Goal: Find specific page/section: Find specific page/section

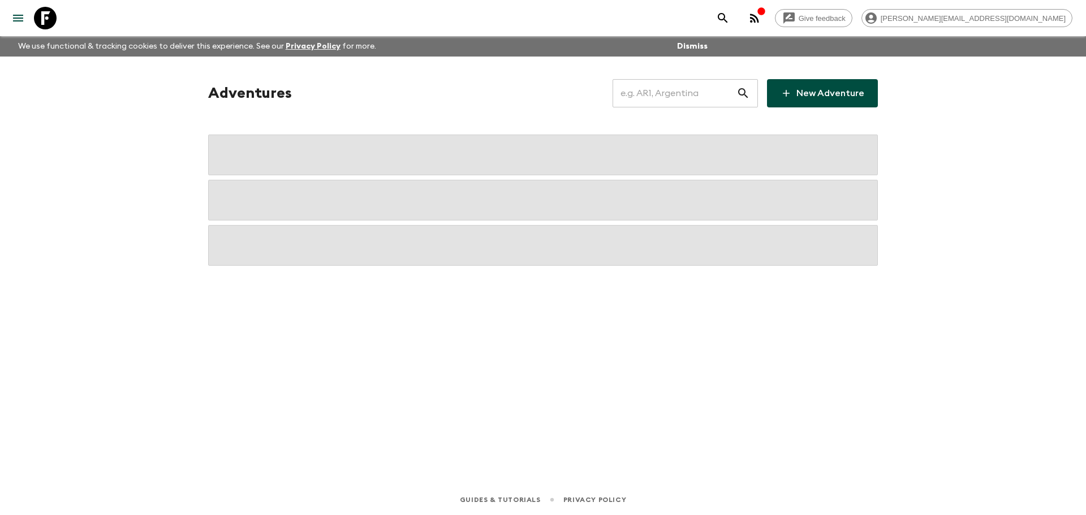
click at [643, 100] on input "text" at bounding box center [675, 94] width 124 height 32
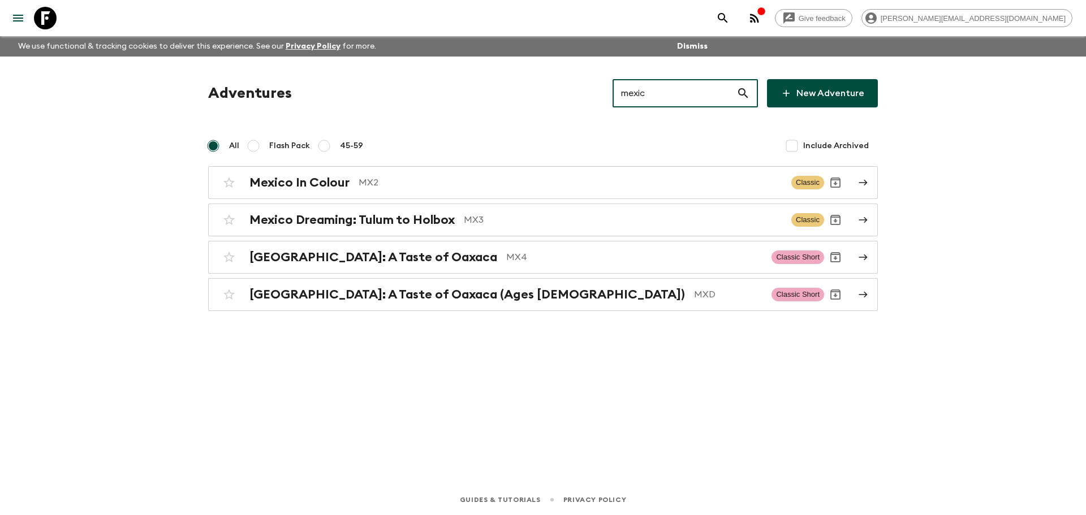
type input "mexico"
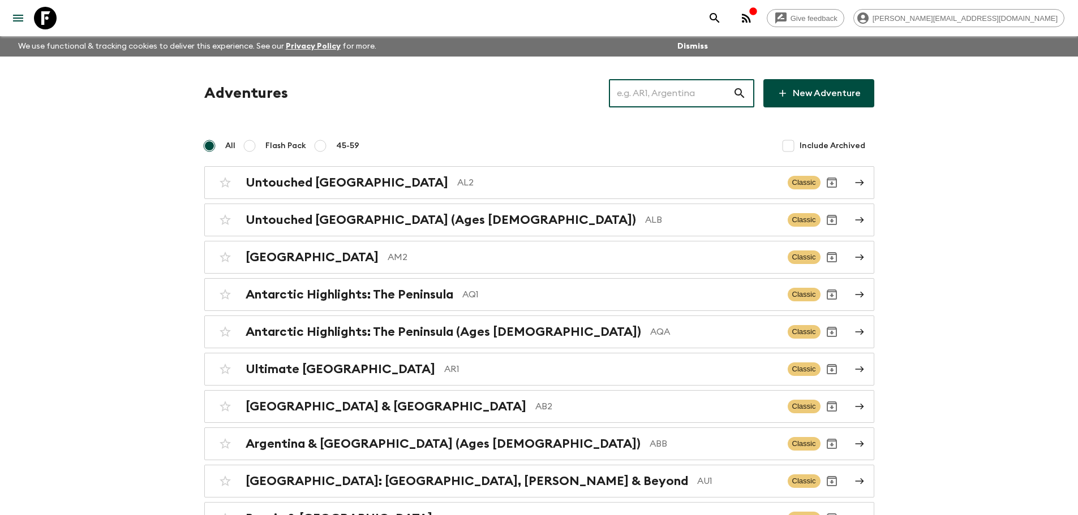
click at [659, 102] on input "text" at bounding box center [671, 94] width 124 height 32
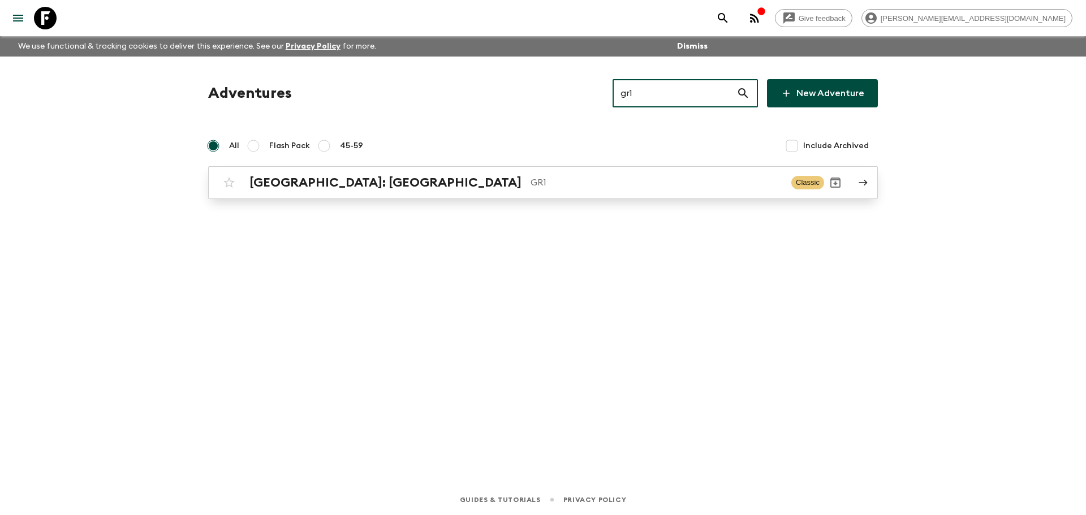
type input "gr1"
click at [549, 177] on p "GR1" at bounding box center [657, 183] width 252 height 14
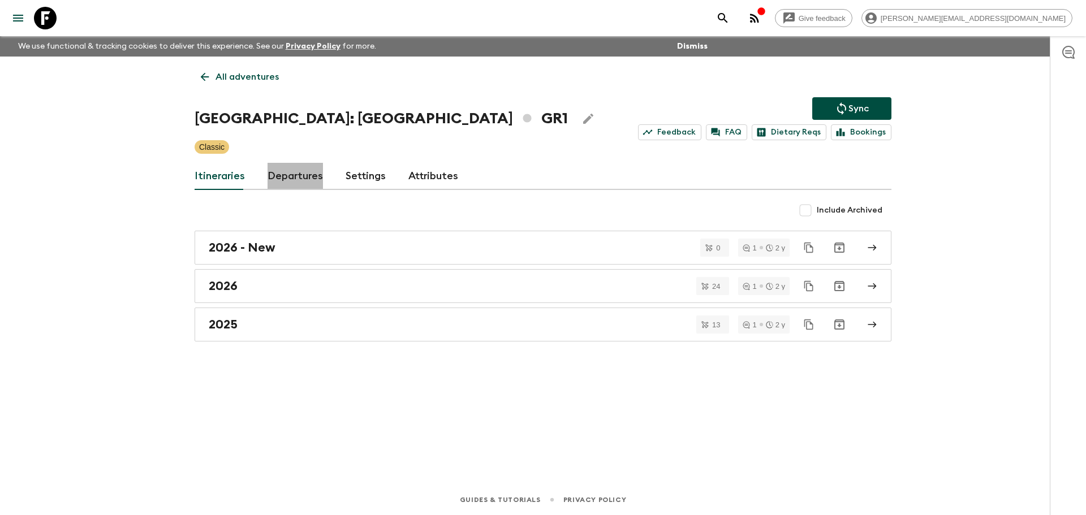
click at [301, 171] on link "Departures" at bounding box center [295, 176] width 55 height 27
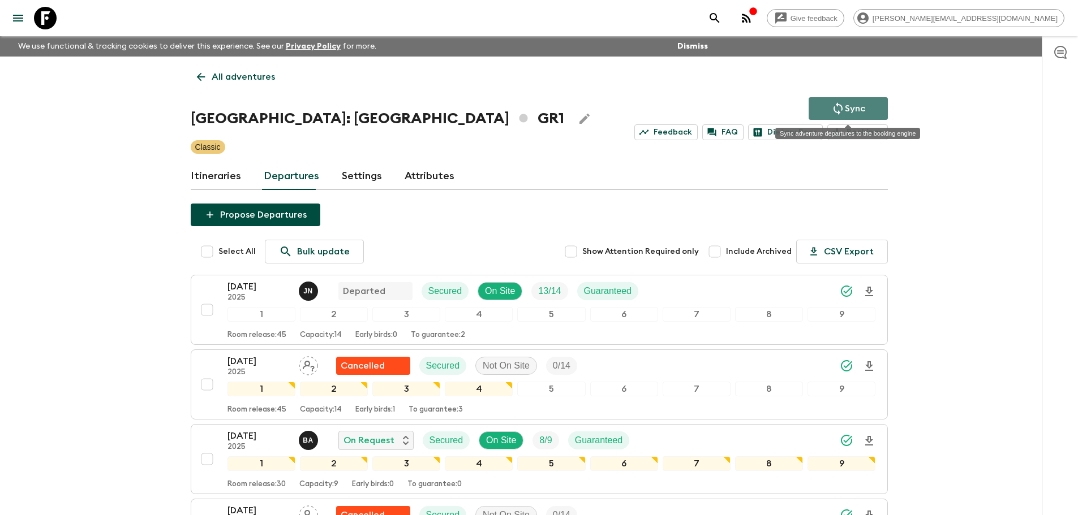
drag, startPoint x: 877, startPoint y: 102, endPoint x: 470, endPoint y: 11, distance: 417.3
click at [875, 102] on button "Sync" at bounding box center [847, 108] width 79 height 23
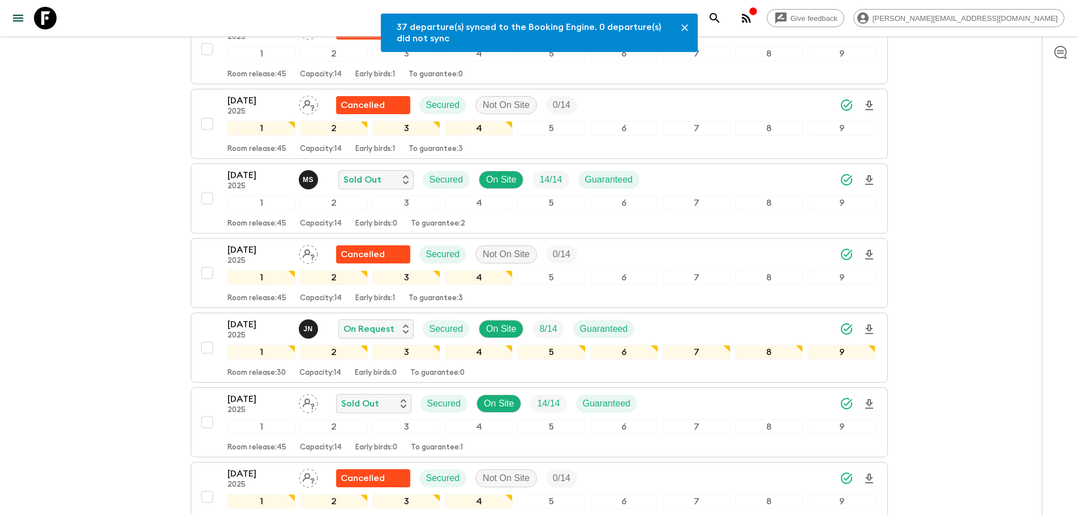
scroll to position [603, 0]
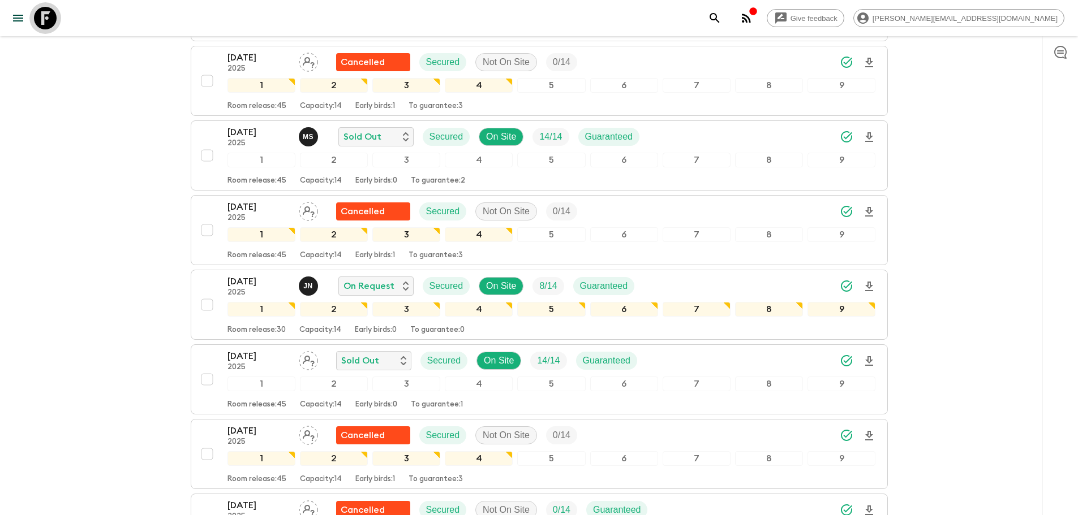
click at [38, 16] on icon at bounding box center [45, 18] width 23 height 23
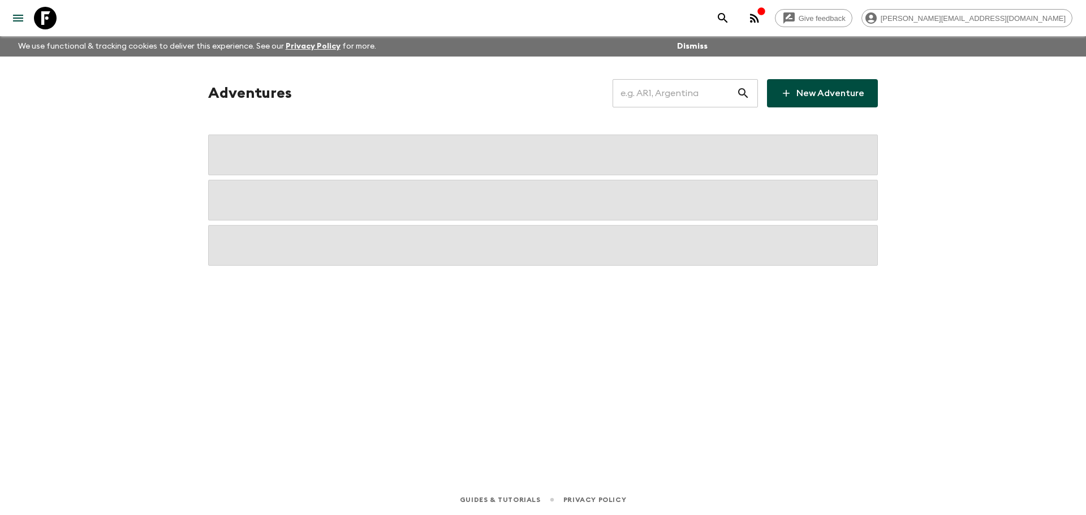
click at [668, 96] on input "text" at bounding box center [675, 94] width 124 height 32
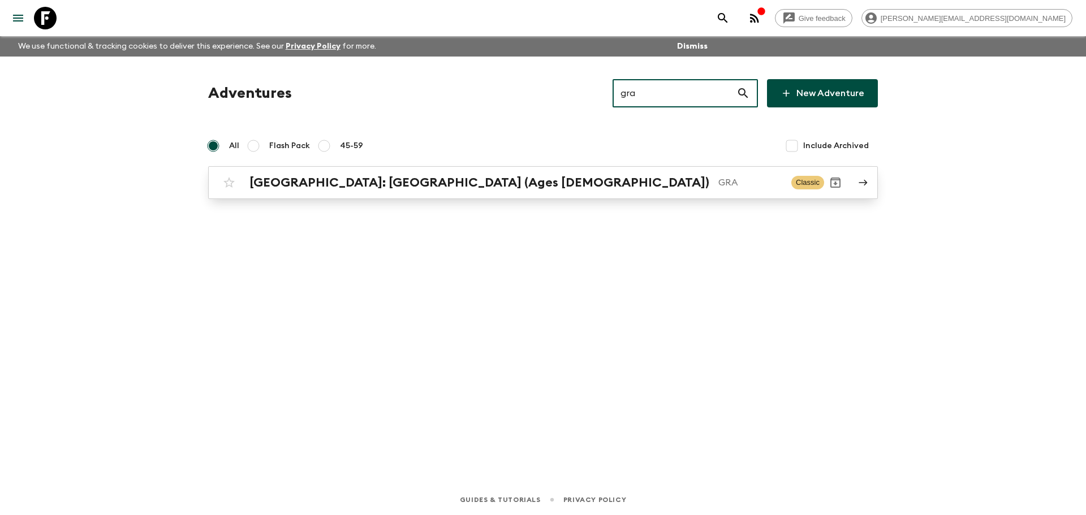
type input "gra"
click at [719, 183] on p "GRA" at bounding box center [751, 183] width 64 height 14
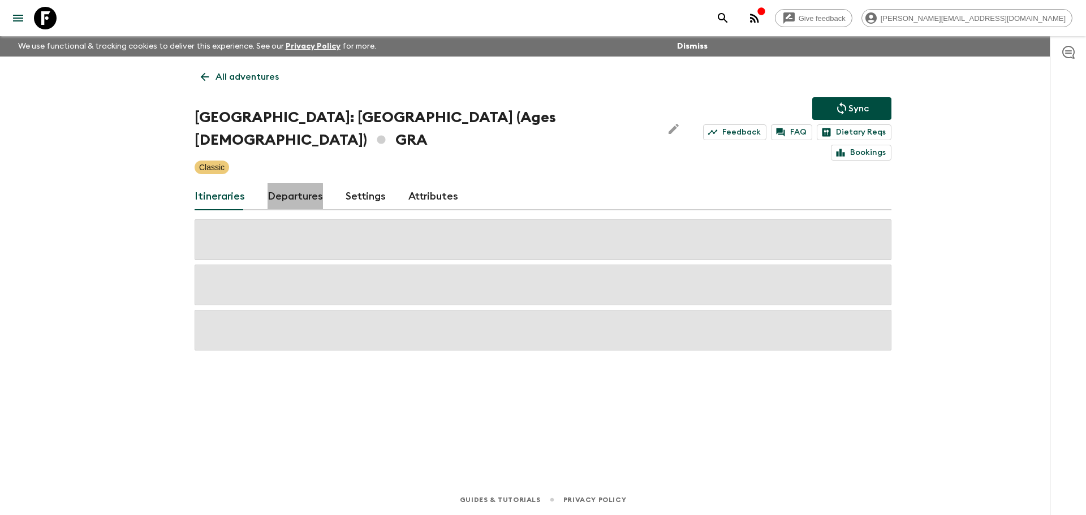
click at [289, 183] on link "Departures" at bounding box center [295, 196] width 55 height 27
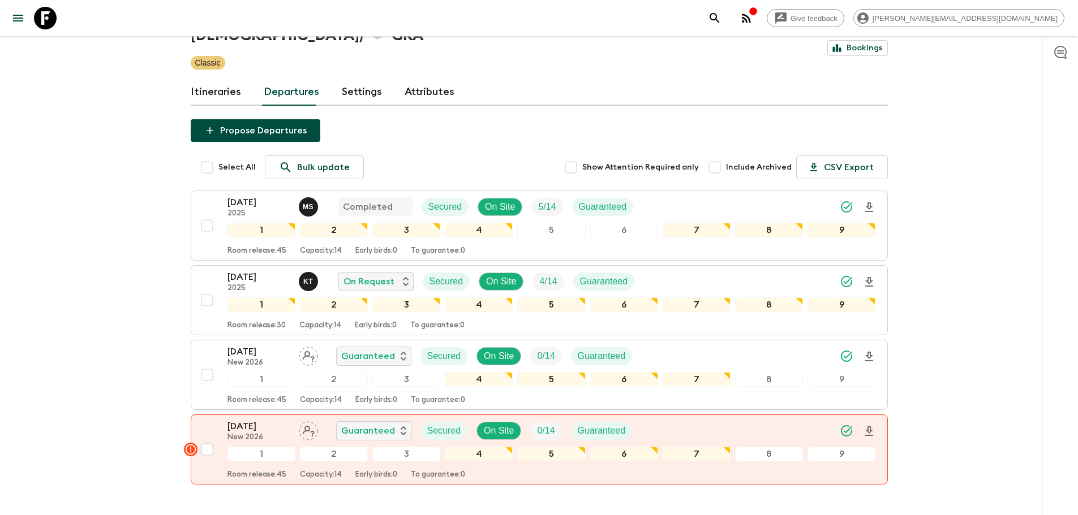
scroll to position [157, 0]
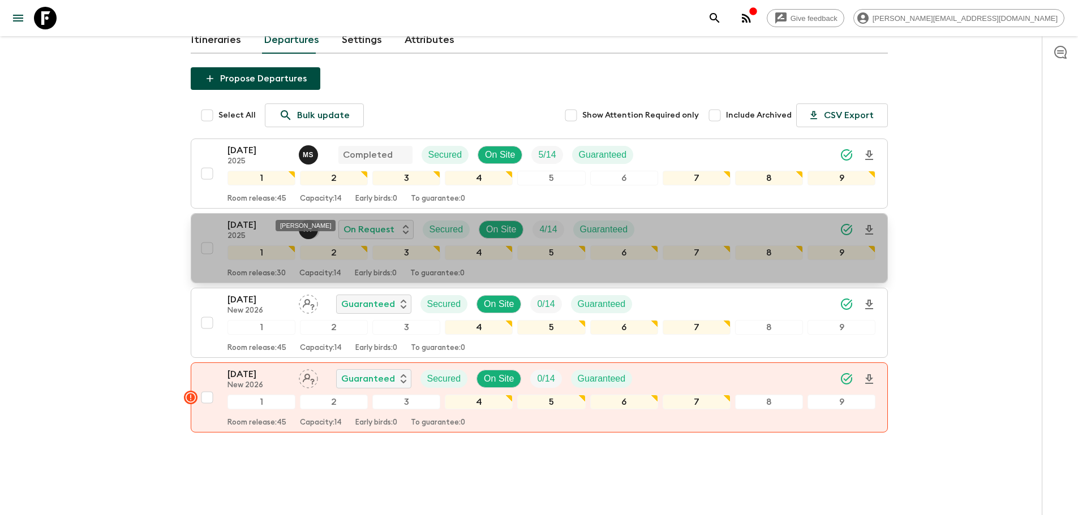
click at [311, 225] on p "K T" at bounding box center [308, 229] width 10 height 9
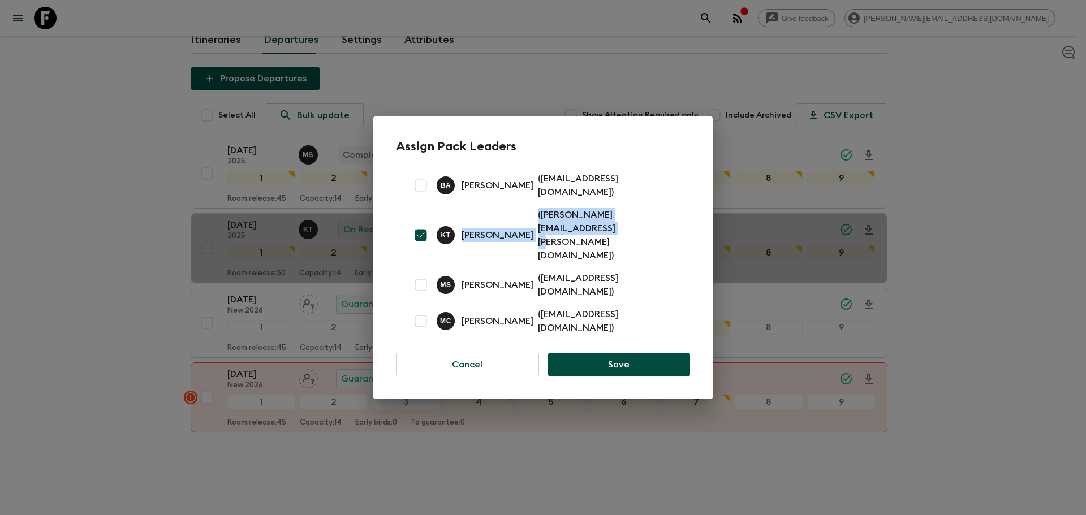
drag, startPoint x: 673, startPoint y: 239, endPoint x: 461, endPoint y: 235, distance: 211.6
click at [461, 235] on div "K T [PERSON_NAME] ( [PERSON_NAME][EMAIL_ADDRESS][PERSON_NAME][DOMAIN_NAME] )" at bounding box center [557, 235] width 240 height 54
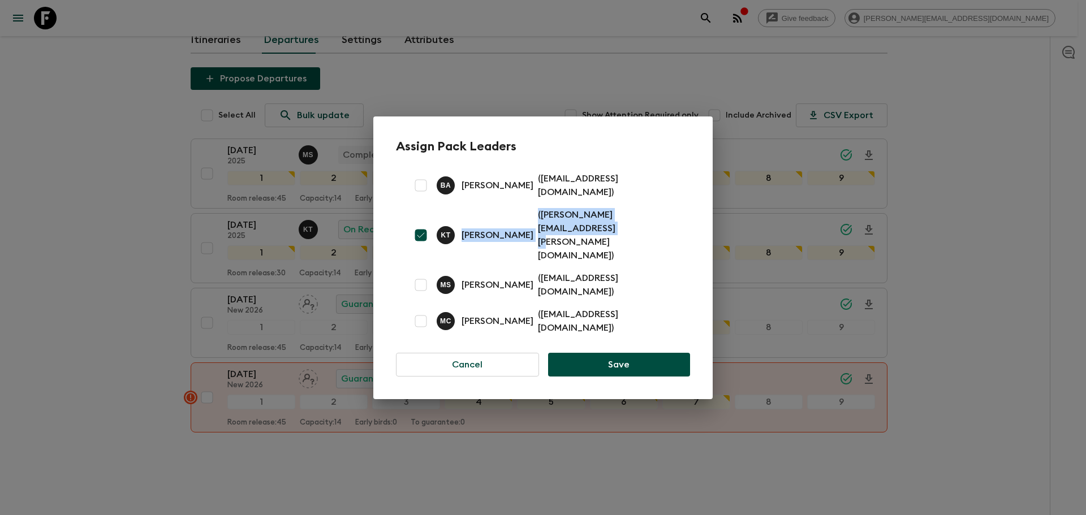
copy div "[PERSON_NAME] ( [PERSON_NAME][EMAIL_ADDRESS][PERSON_NAME][DOMAIN_NAME]"
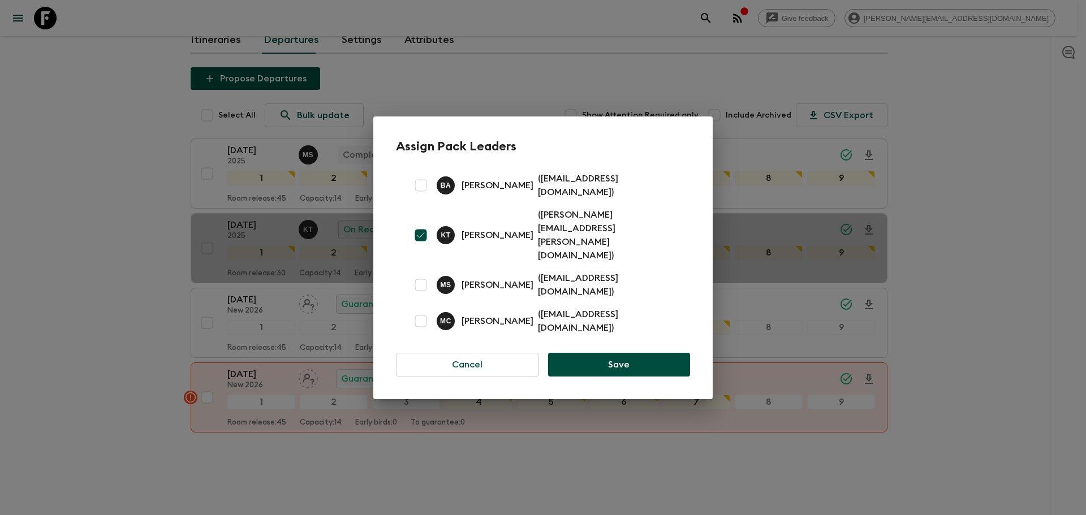
click at [199, 138] on div "Assign Pack Leaders B A [PERSON_NAME] ( [EMAIL_ADDRESS][DOMAIN_NAME] ) [PERSON_…" at bounding box center [543, 257] width 1086 height 515
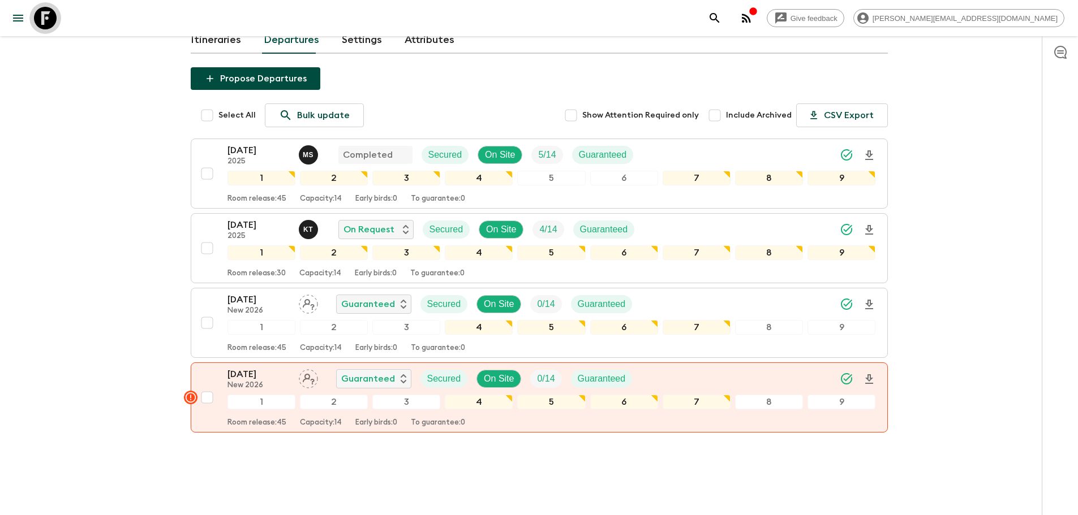
click at [44, 19] on icon at bounding box center [45, 18] width 23 height 23
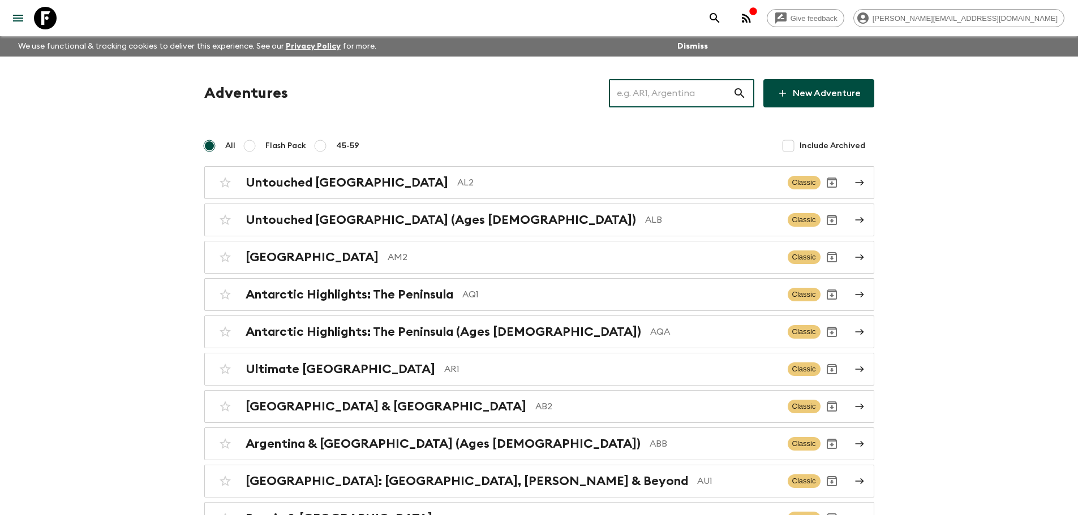
click at [713, 89] on input "text" at bounding box center [671, 94] width 124 height 32
click at [708, 91] on input "text" at bounding box center [671, 94] width 124 height 32
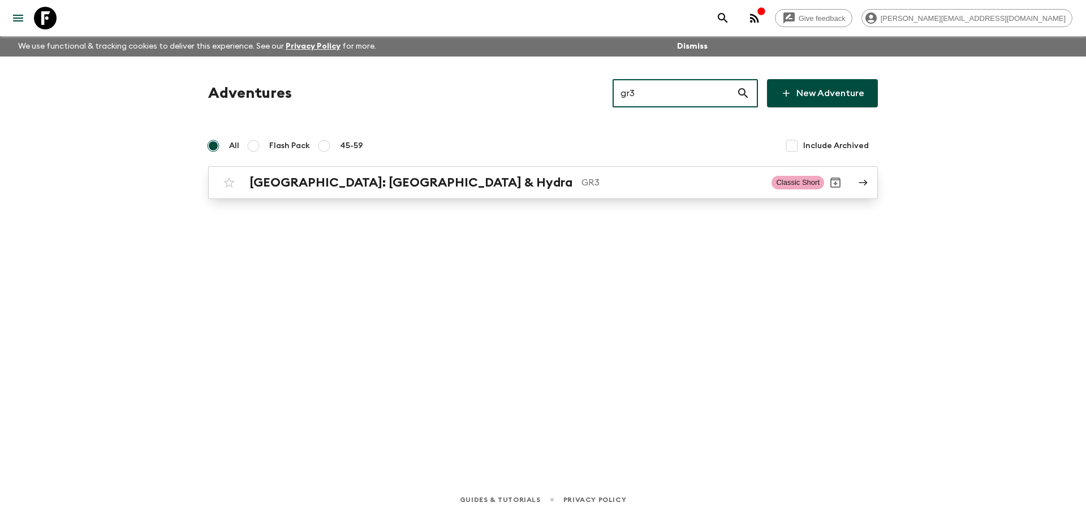
type input "gr3"
click at [536, 171] on link "[GEOGRAPHIC_DATA]: [GEOGRAPHIC_DATA] & Hydra GR3 Classic Short" at bounding box center [543, 182] width 670 height 33
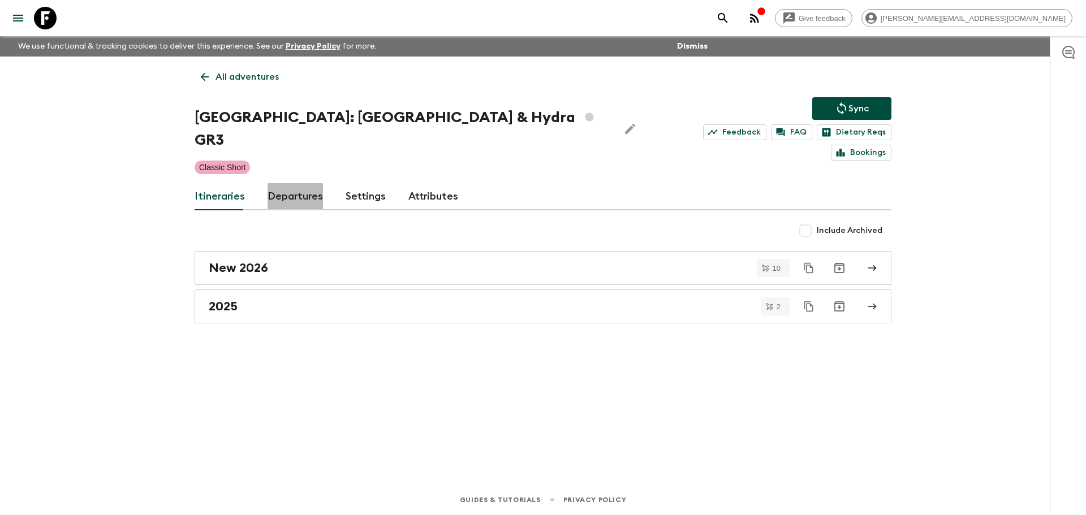
click at [288, 183] on link "Departures" at bounding box center [295, 196] width 55 height 27
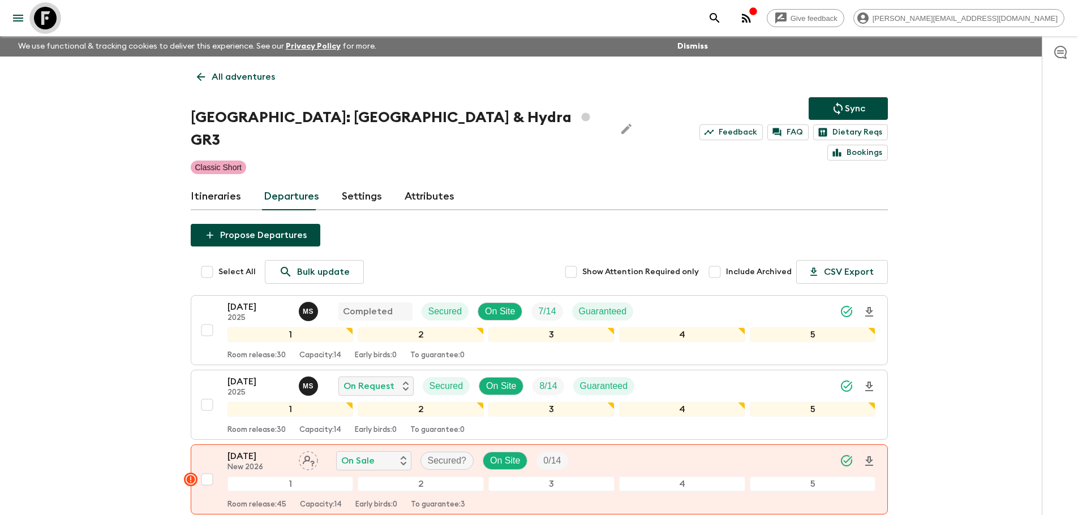
click at [55, 18] on icon at bounding box center [45, 18] width 23 height 23
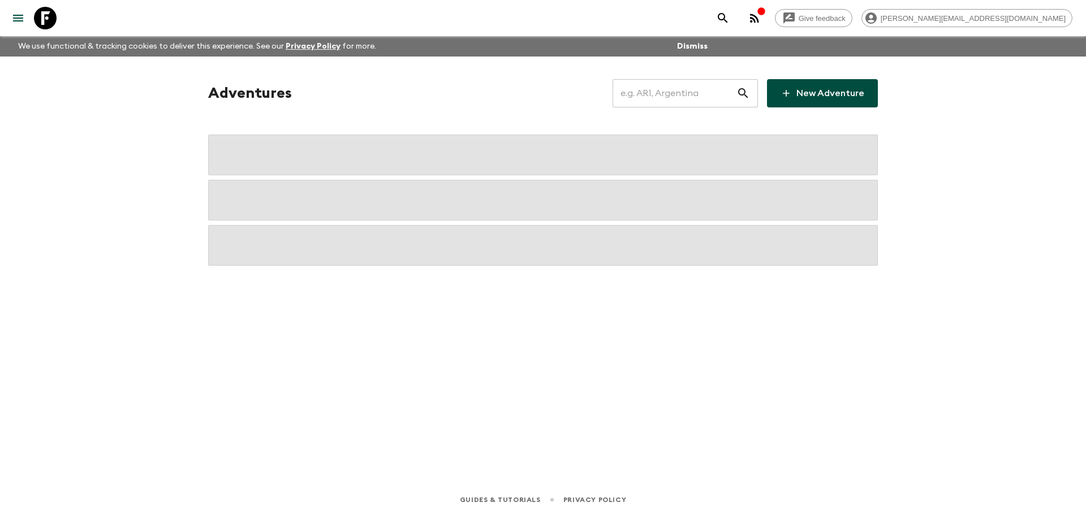
click at [643, 97] on input "text" at bounding box center [675, 94] width 124 height 32
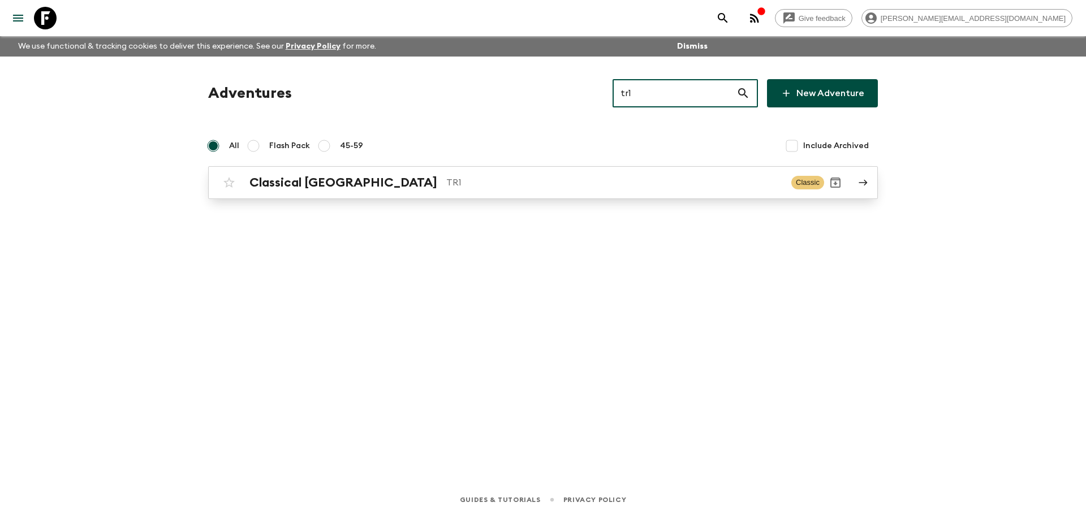
type input "tr1"
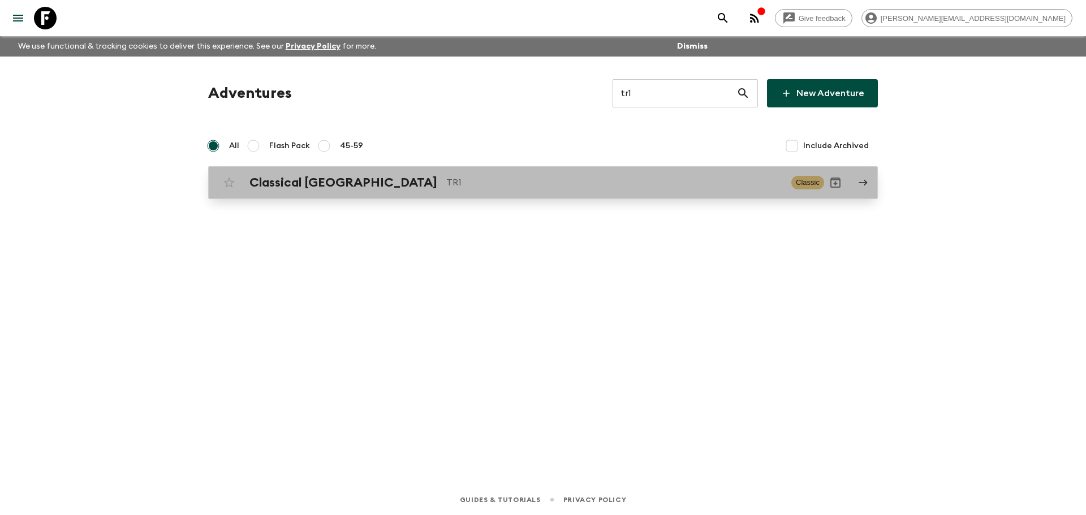
click at [634, 184] on p "TR1" at bounding box center [614, 183] width 336 height 14
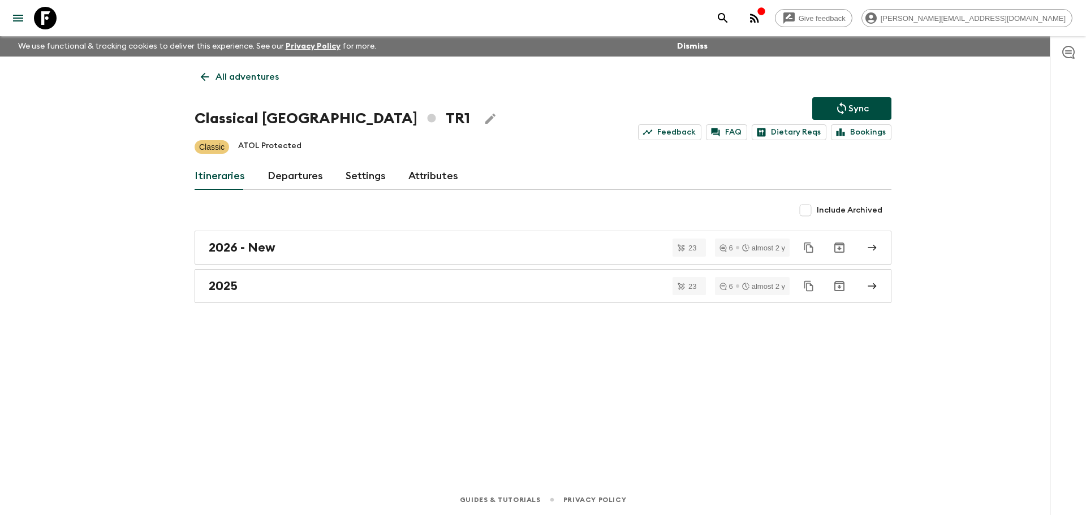
drag, startPoint x: 302, startPoint y: 172, endPoint x: 291, endPoint y: 157, distance: 18.7
click at [301, 172] on link "Departures" at bounding box center [295, 176] width 55 height 27
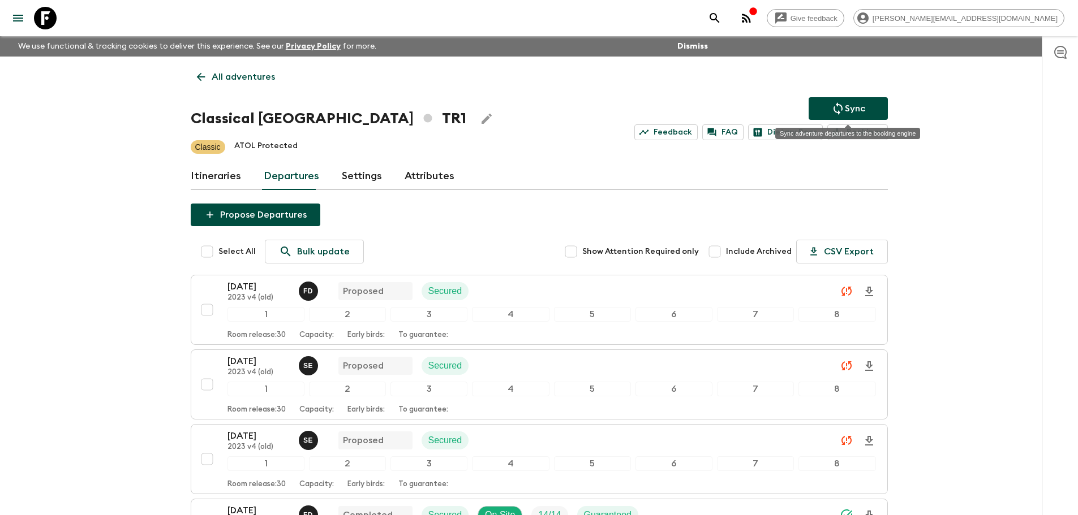
click at [880, 109] on button "Sync" at bounding box center [847, 108] width 79 height 23
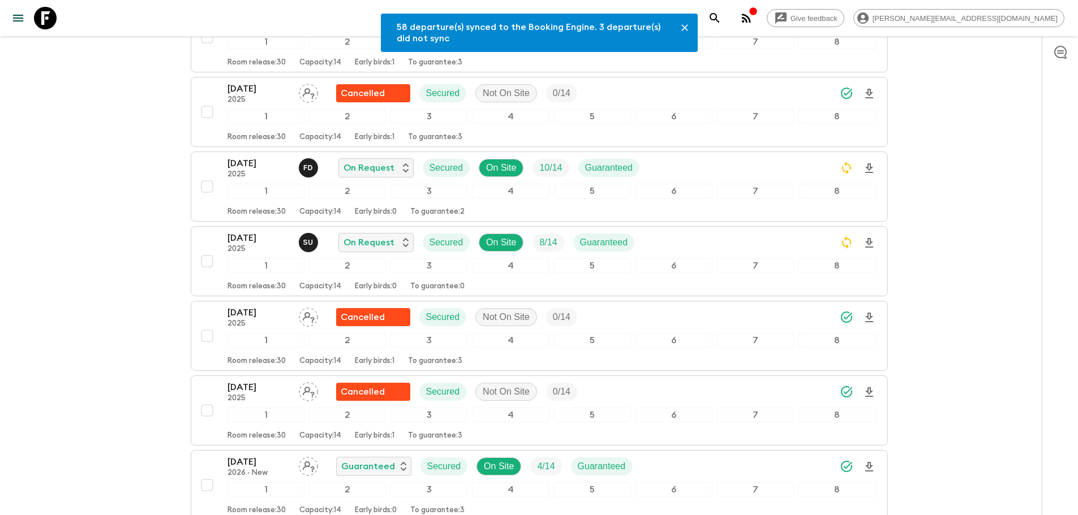
scroll to position [2657, 0]
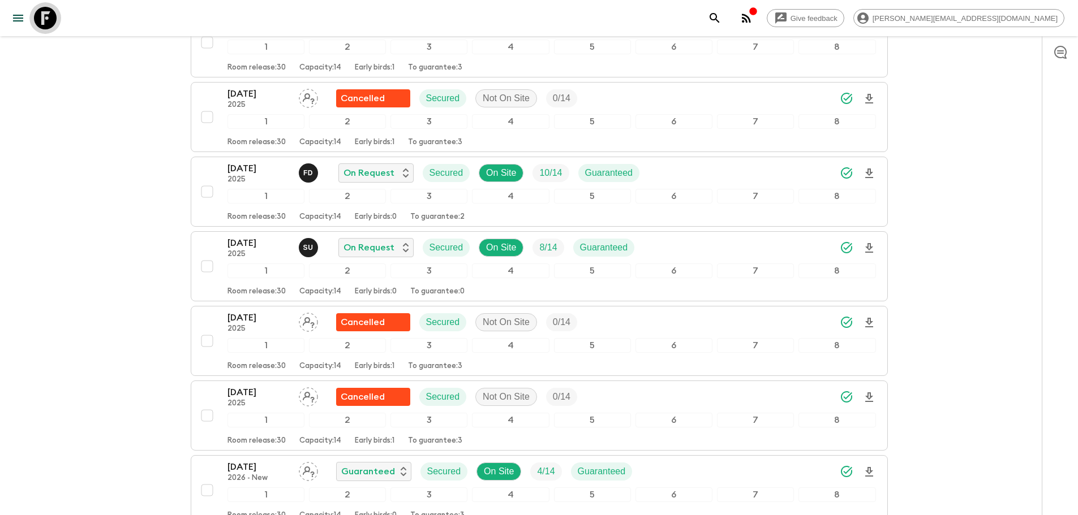
click at [44, 22] on icon at bounding box center [45, 18] width 23 height 23
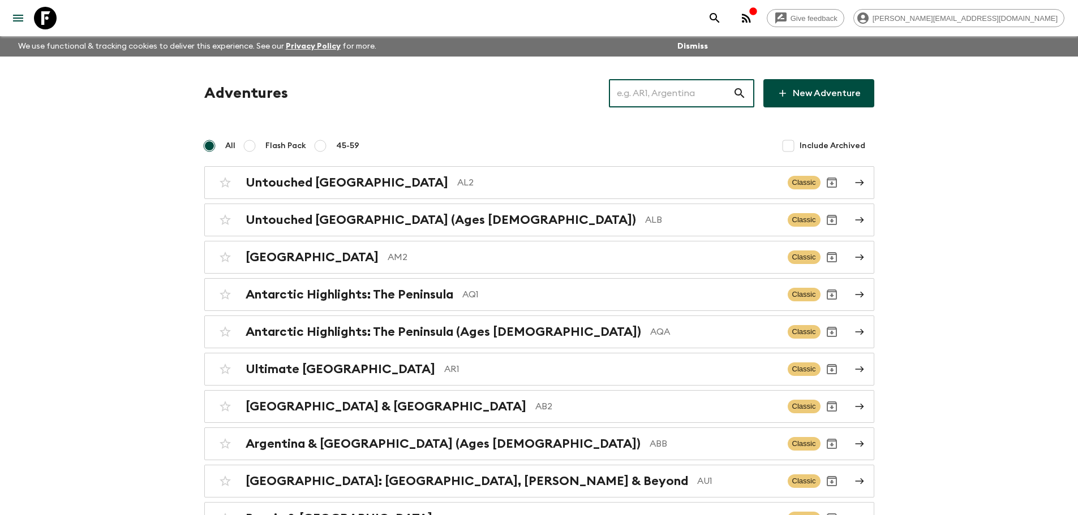
click at [642, 93] on input "text" at bounding box center [671, 94] width 124 height 32
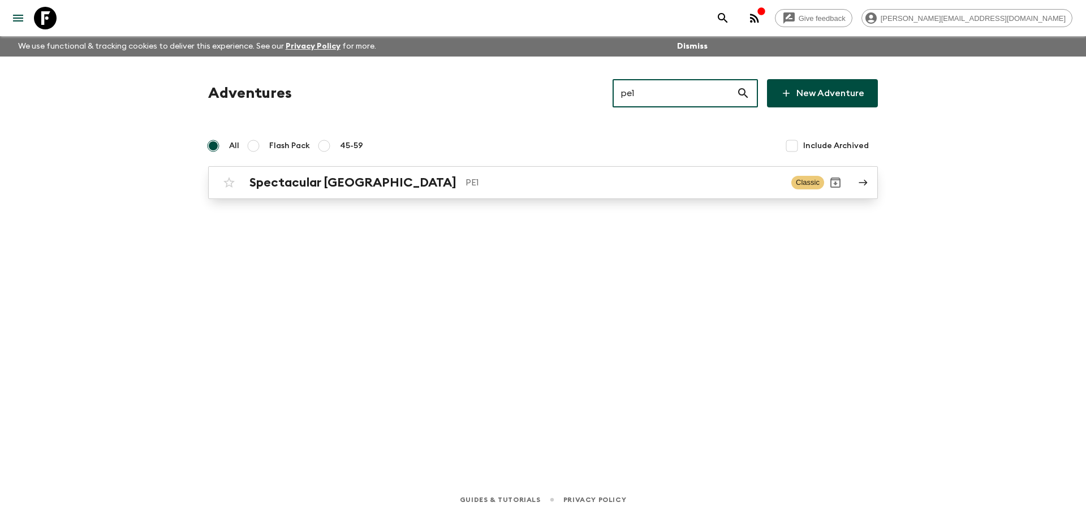
type input "pe1"
click at [569, 190] on div "Spectacular Peru PE1" at bounding box center [515, 182] width 533 height 15
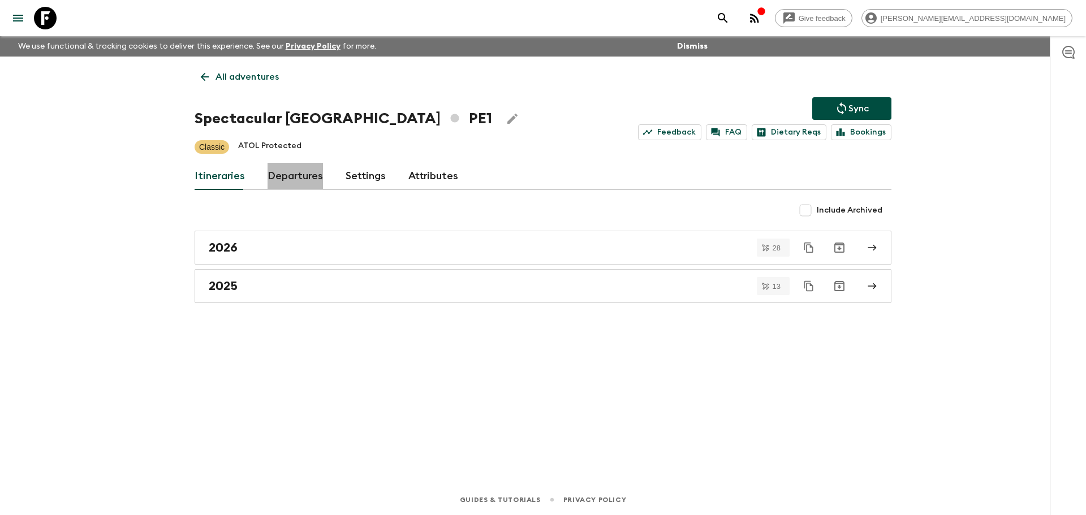
drag, startPoint x: 316, startPoint y: 175, endPoint x: 311, endPoint y: 171, distance: 6.8
click at [316, 175] on link "Departures" at bounding box center [295, 176] width 55 height 27
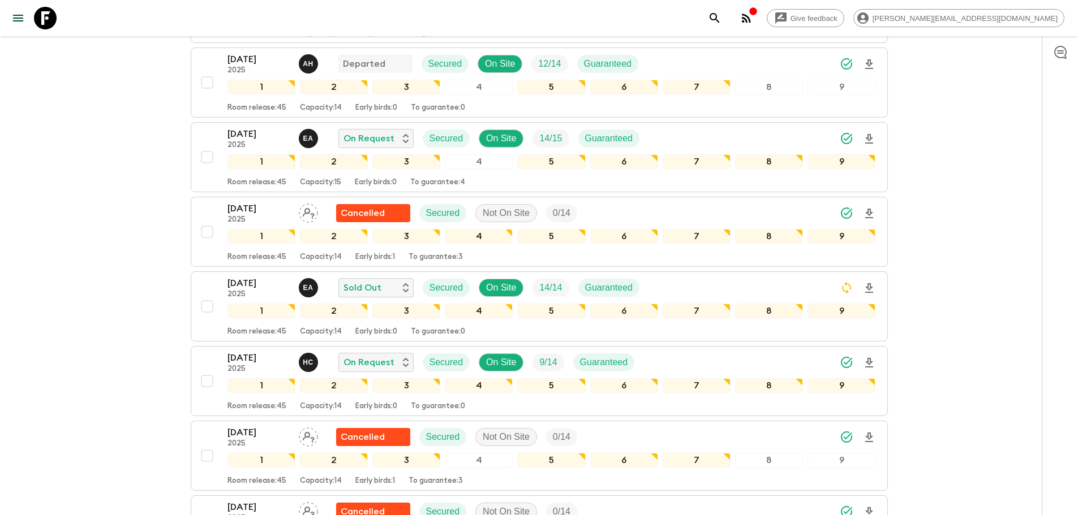
scroll to position [338, 0]
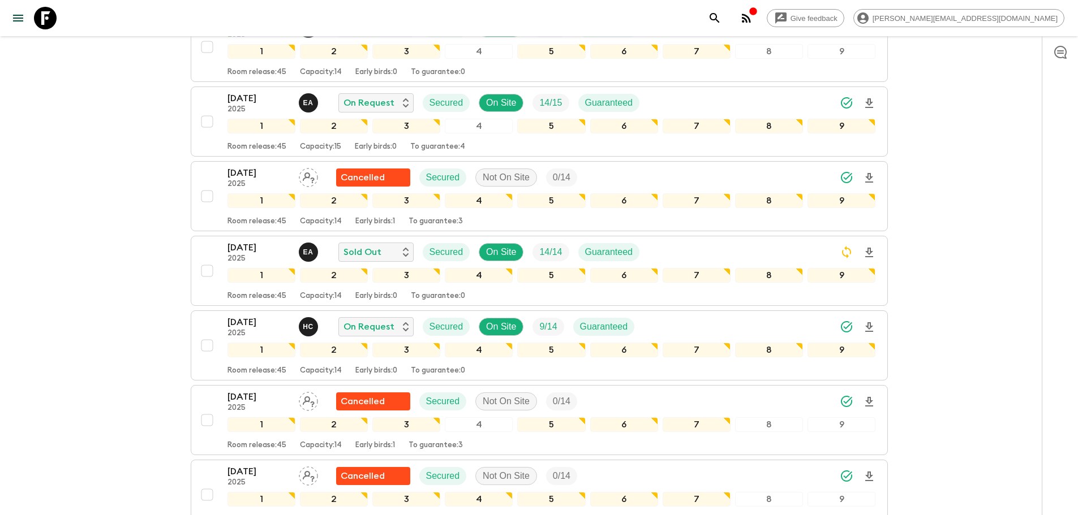
drag, startPoint x: 53, startPoint y: 27, endPoint x: 101, endPoint y: 16, distance: 48.9
click at [53, 27] on icon at bounding box center [45, 18] width 23 height 23
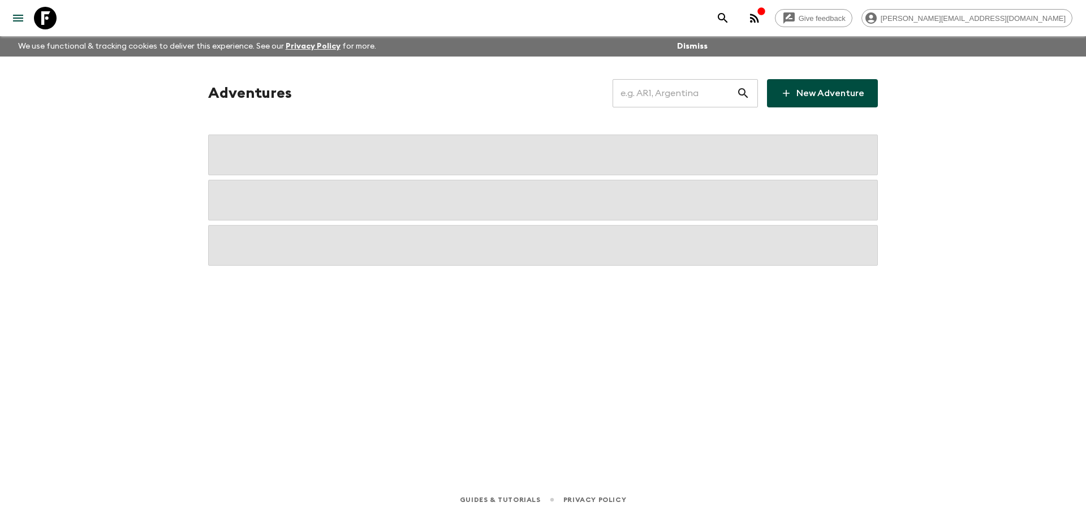
click at [641, 89] on input "text" at bounding box center [675, 94] width 124 height 32
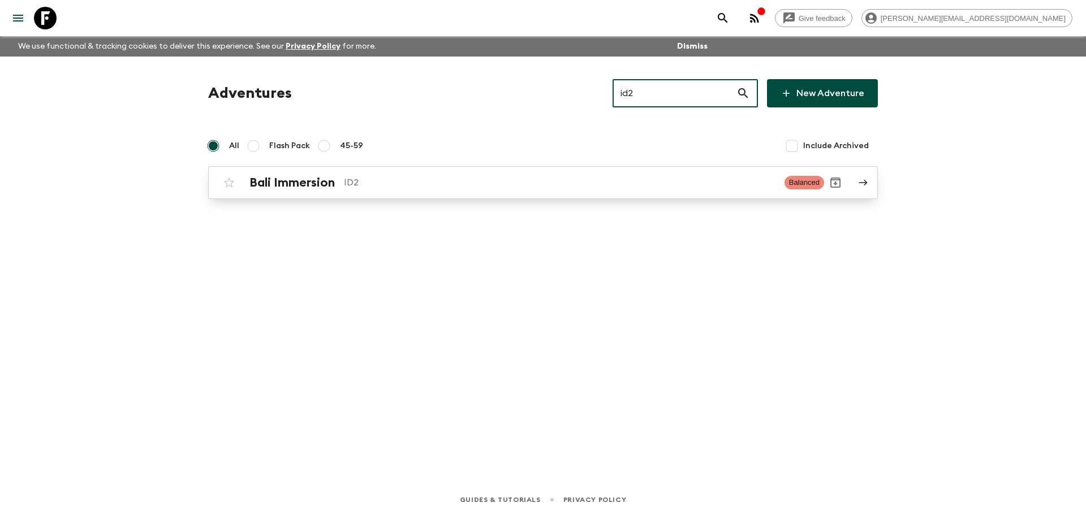
type input "id2"
click at [288, 178] on h2 "Bali Immersion" at bounding box center [291, 182] width 85 height 15
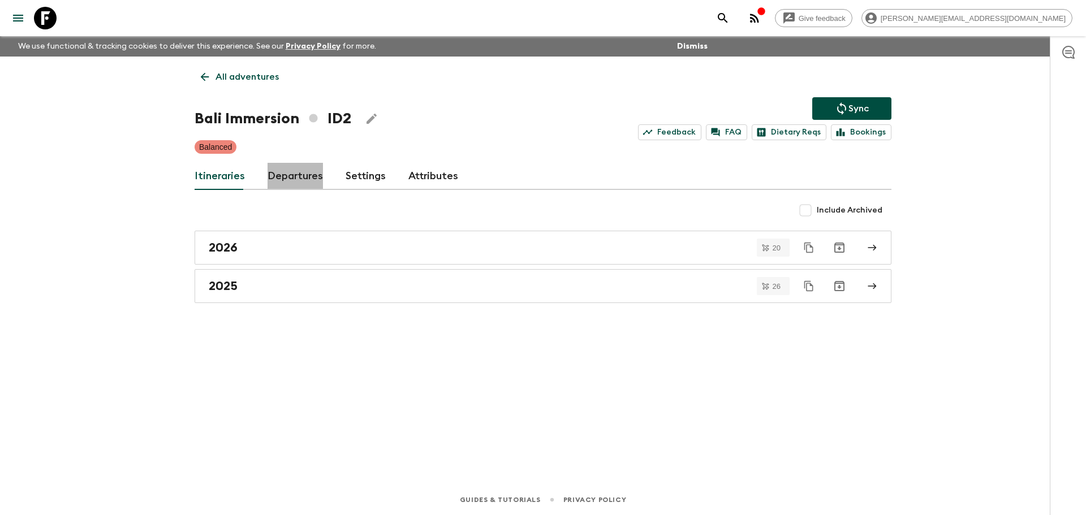
drag, startPoint x: 285, startPoint y: 170, endPoint x: 274, endPoint y: 161, distance: 14.9
click at [285, 170] on link "Departures" at bounding box center [295, 176] width 55 height 27
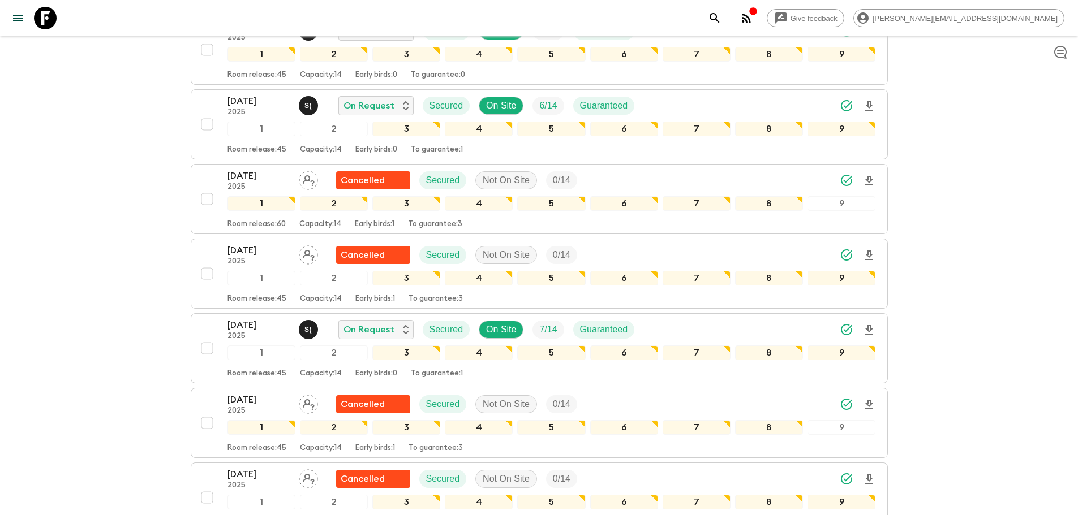
scroll to position [3045, 0]
